Goal: Check status

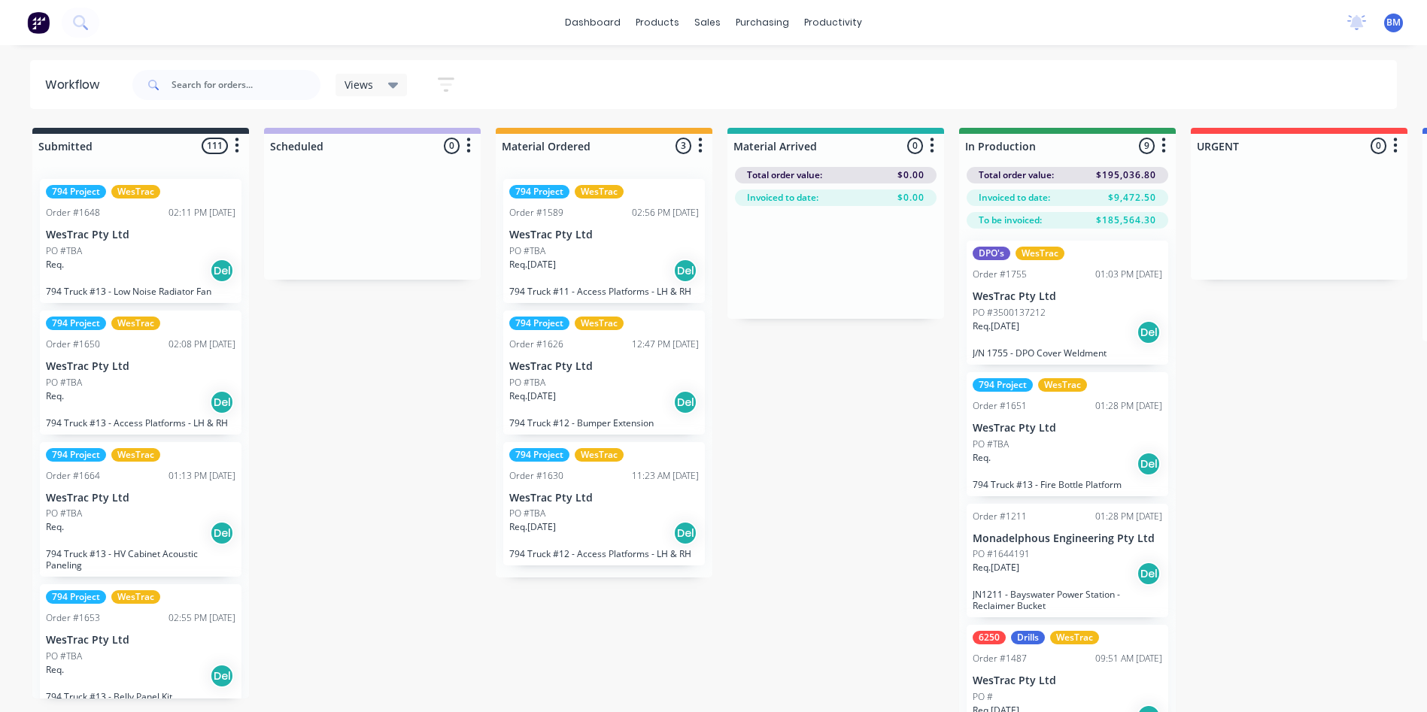
scroll to position [59, 93]
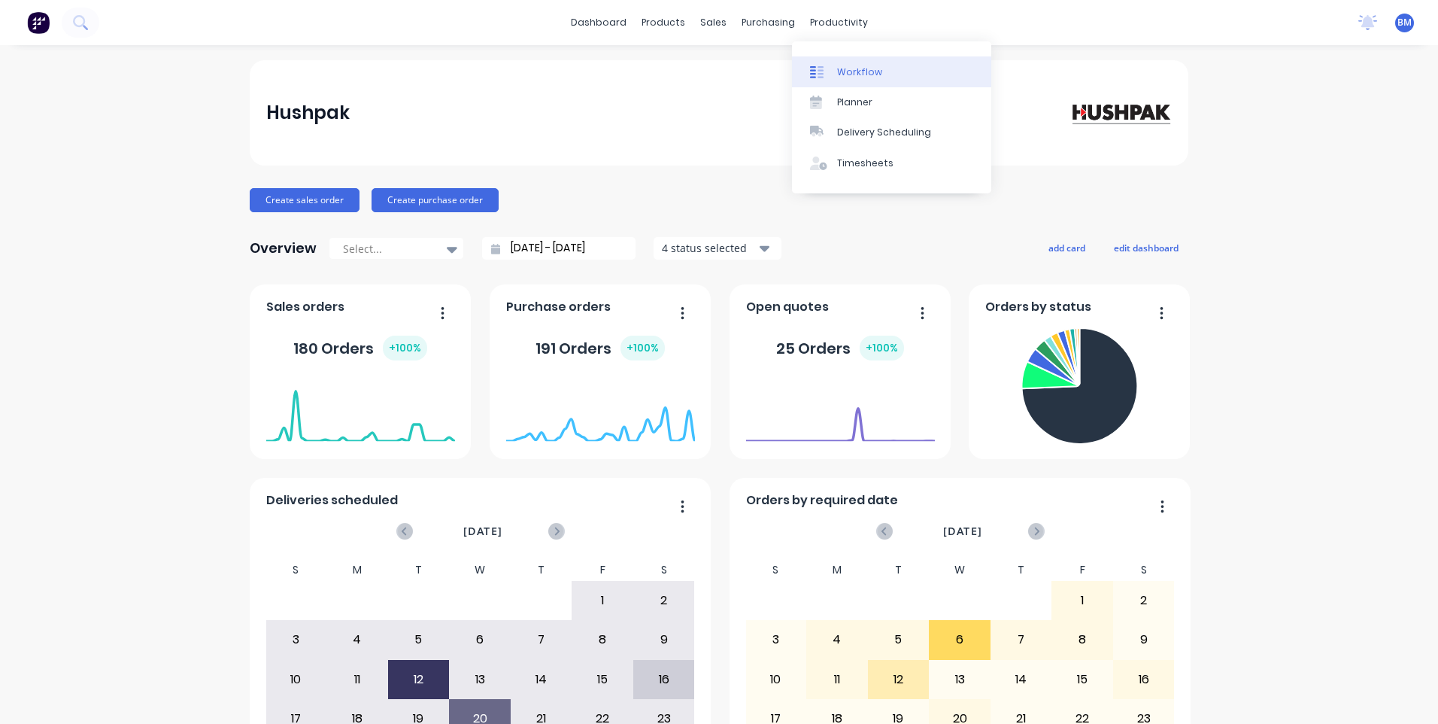
click at [821, 81] on link "Workflow" at bounding box center [891, 71] width 199 height 30
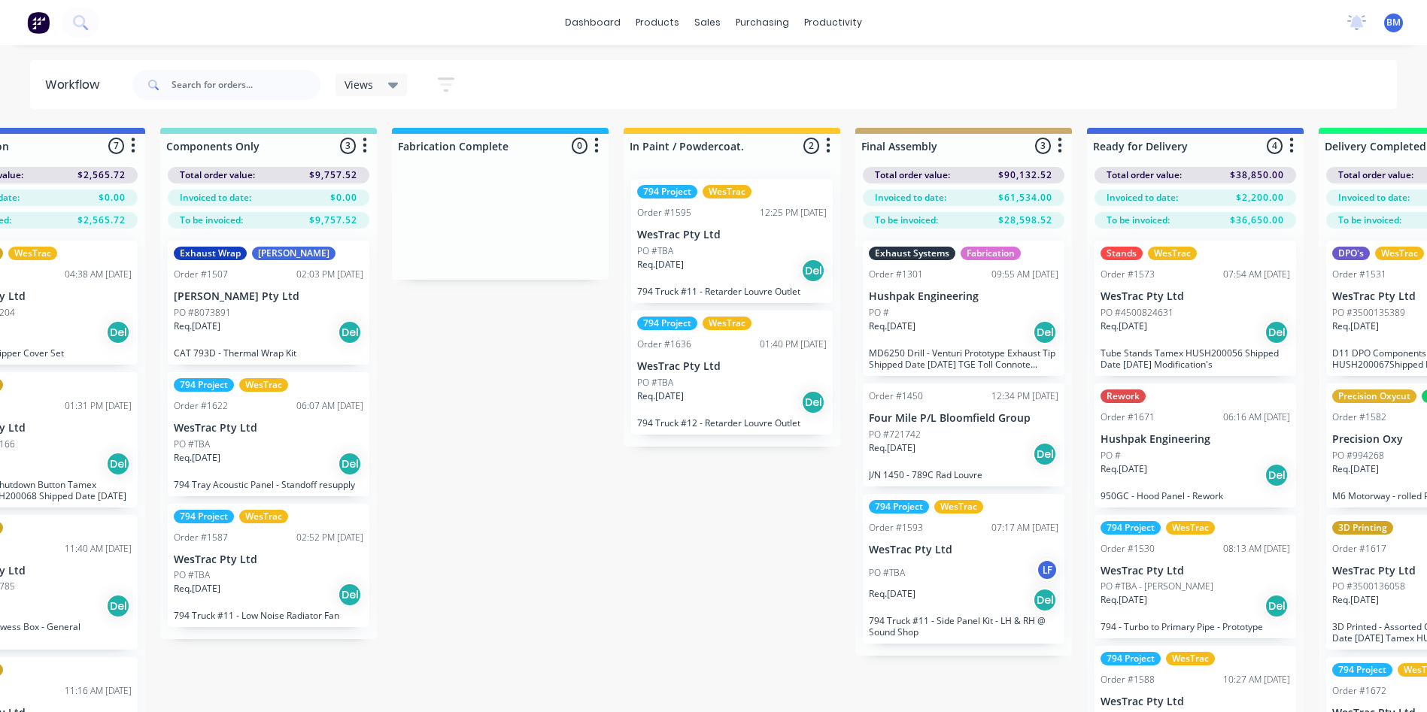
scroll to position [0, 1740]
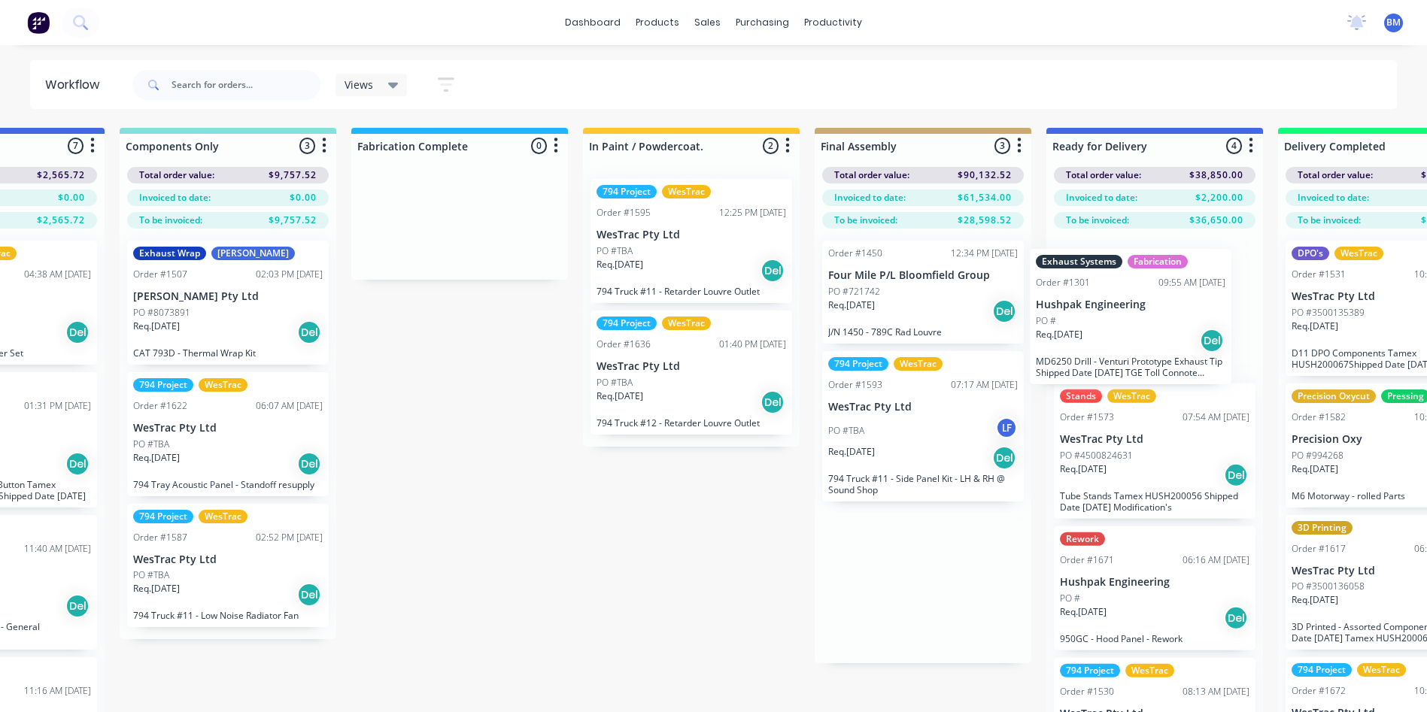
drag, startPoint x: 937, startPoint y: 348, endPoint x: 1123, endPoint y: 354, distance: 185.9
click at [1122, 355] on div "Submitted 111 Sort By Created date Required date Order number Customer name Mos…" at bounding box center [458, 444] width 4471 height 633
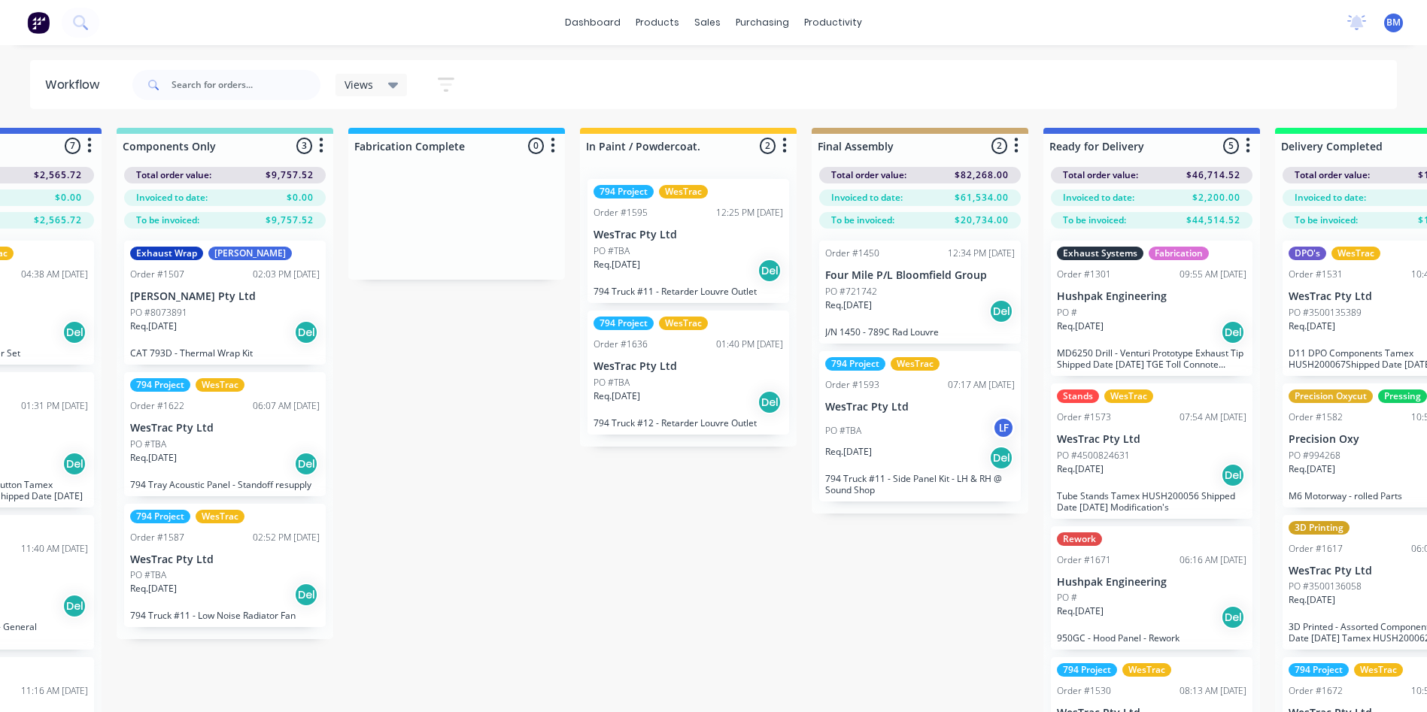
click at [931, 447] on div "Req. 16/08/25 Del" at bounding box center [920, 458] width 190 height 26
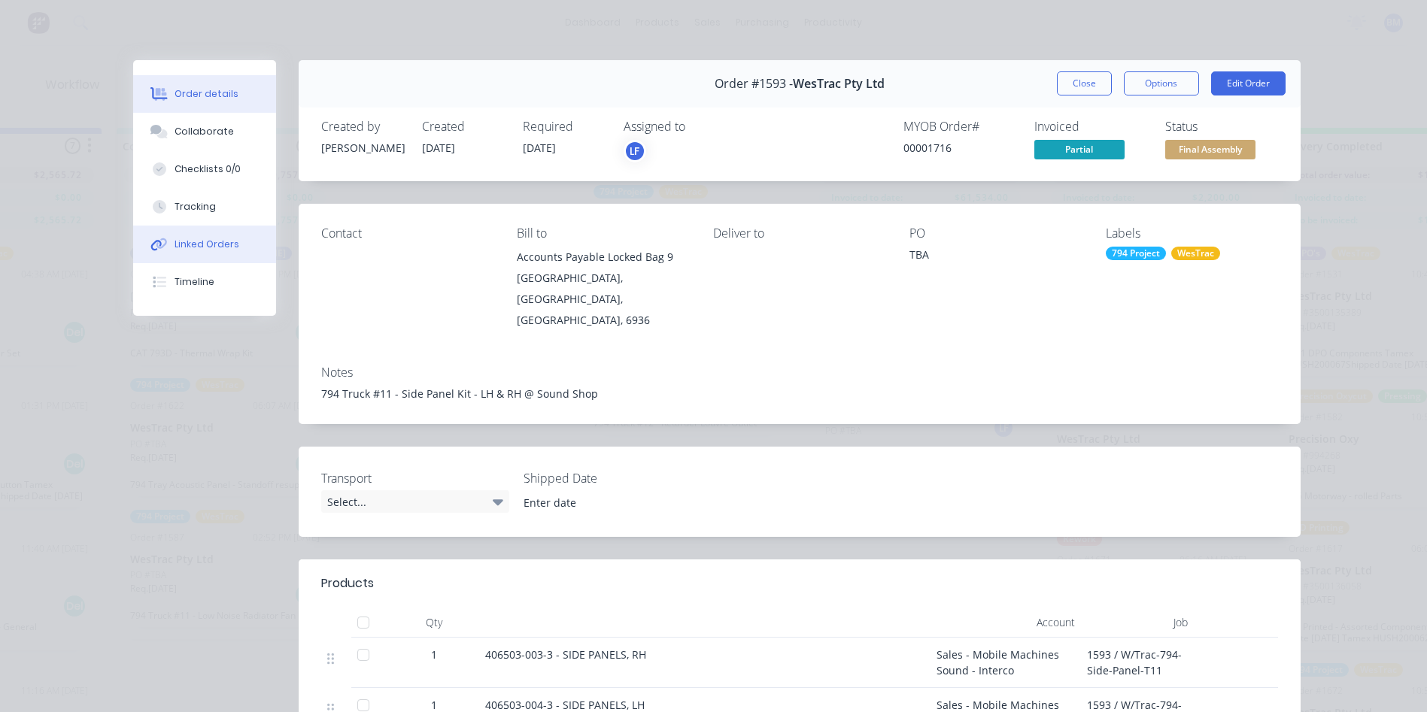
click at [205, 251] on button "Linked Orders" at bounding box center [204, 245] width 143 height 38
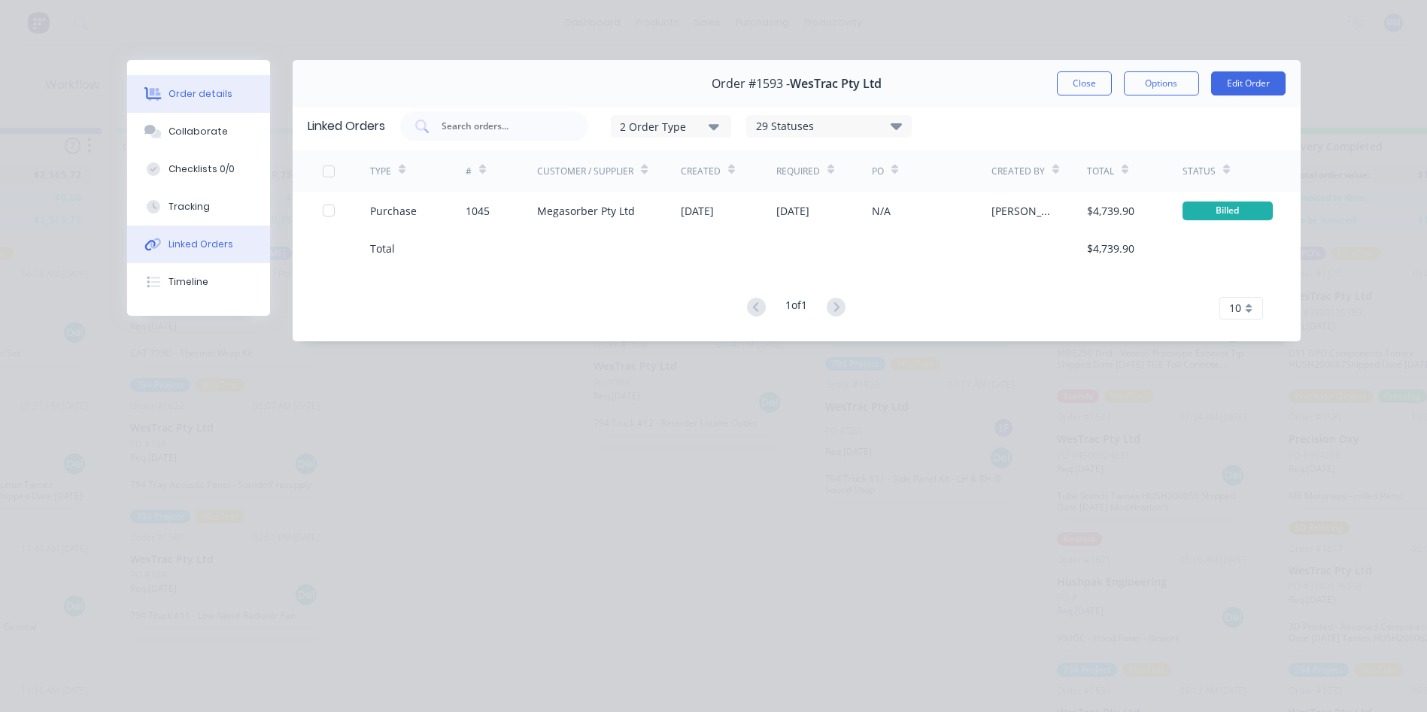
click at [228, 86] on button "Order details" at bounding box center [198, 94] width 143 height 38
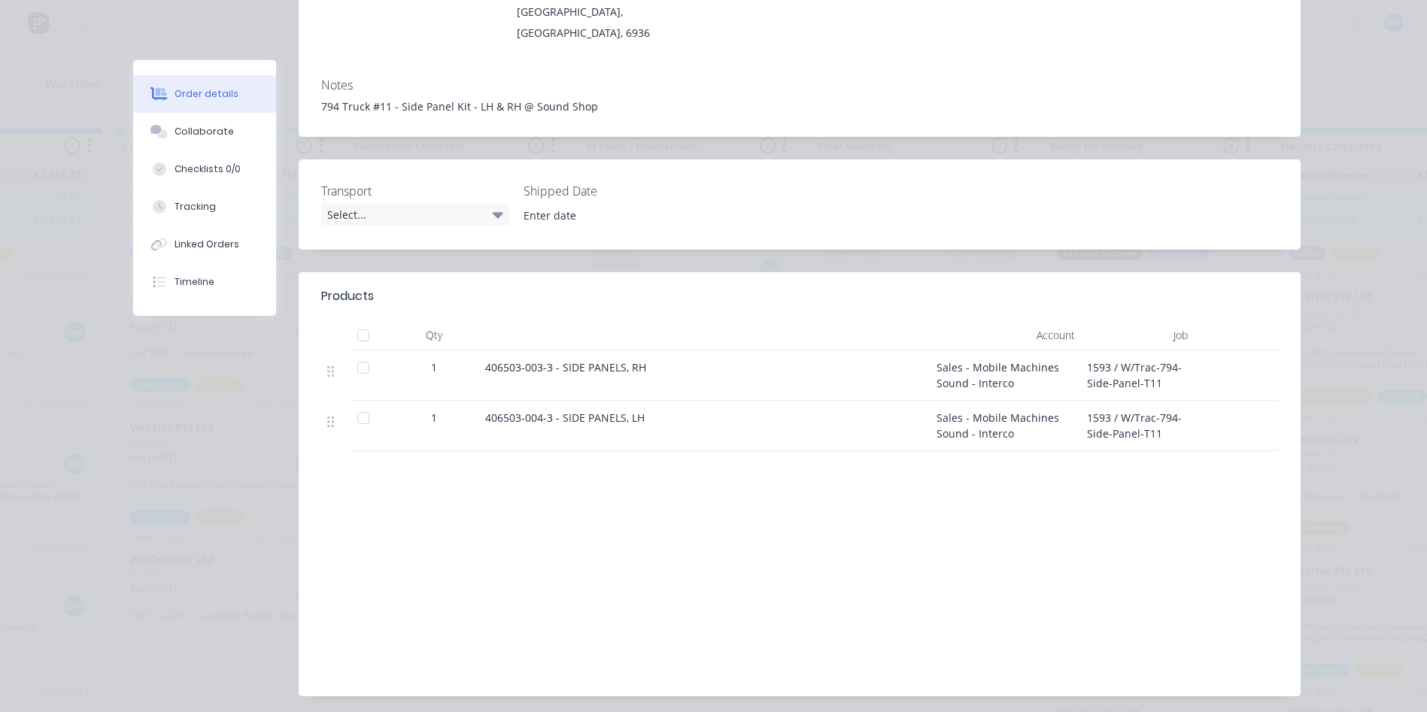
scroll to position [301, 0]
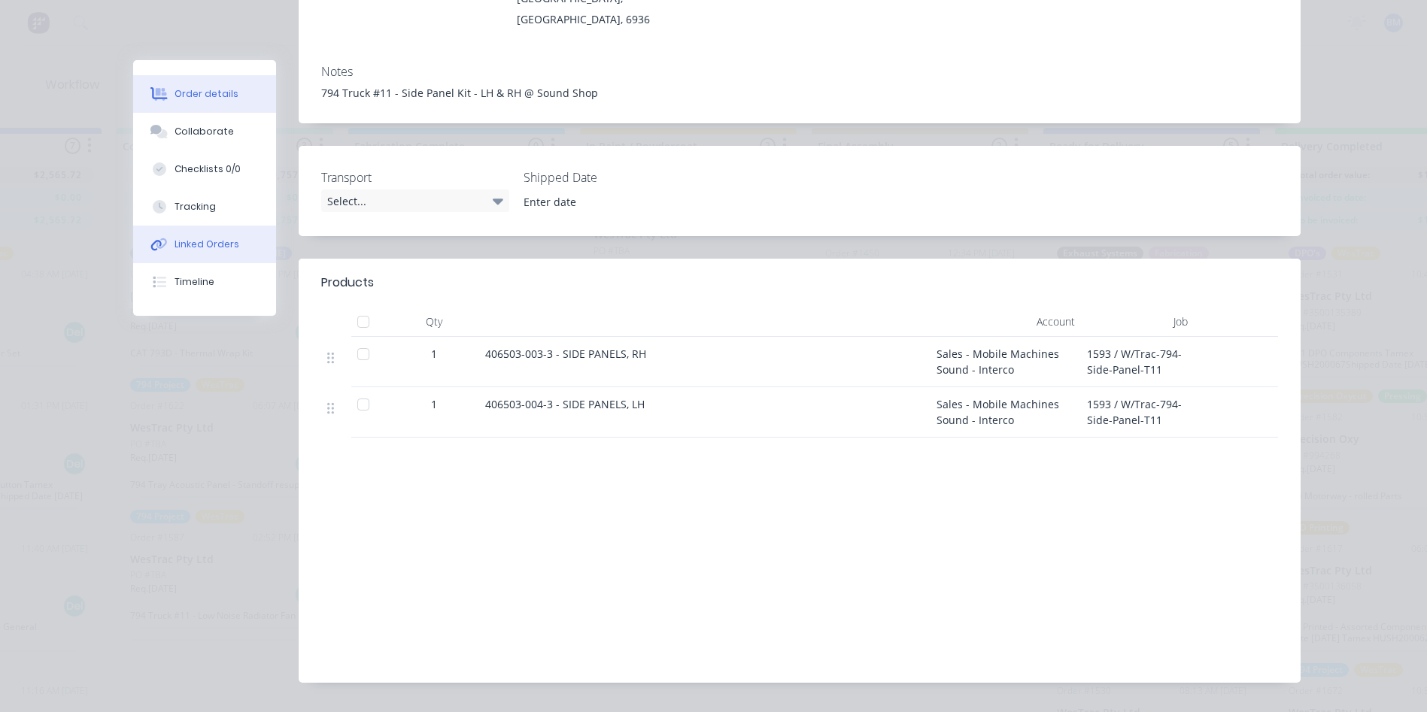
click at [242, 247] on button "Linked Orders" at bounding box center [204, 245] width 143 height 38
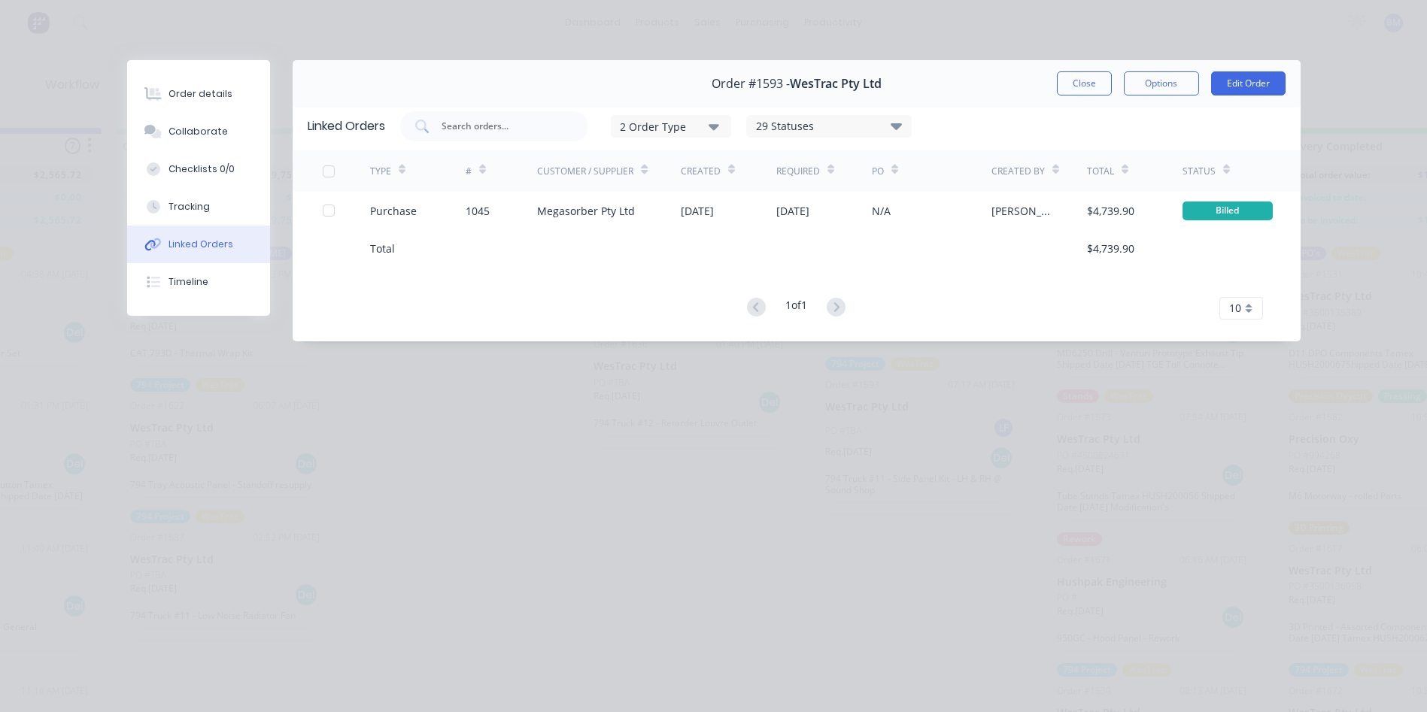
scroll to position [0, 0]
click at [1078, 83] on button "Close" at bounding box center [1084, 83] width 55 height 24
